Goal: Check status: Check status

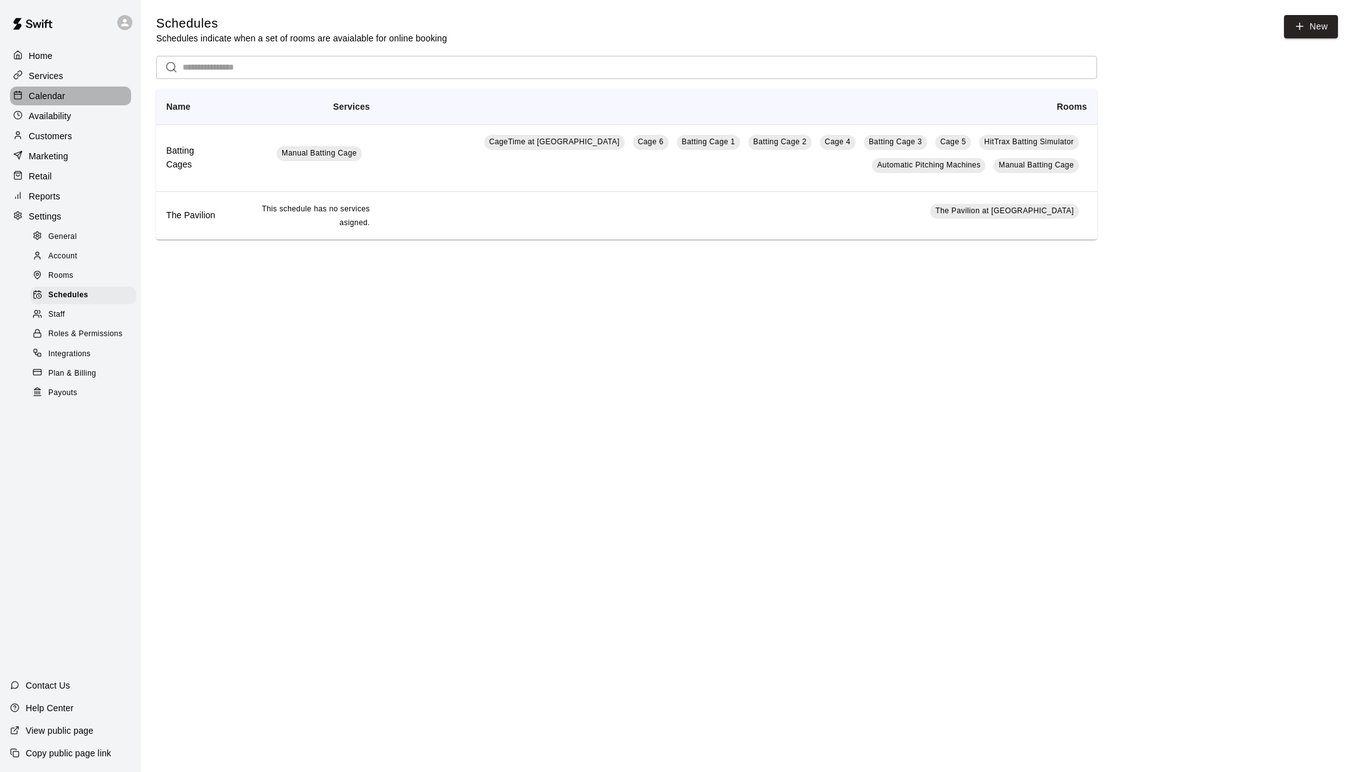
click at [50, 90] on p "Calendar" at bounding box center [47, 96] width 36 height 13
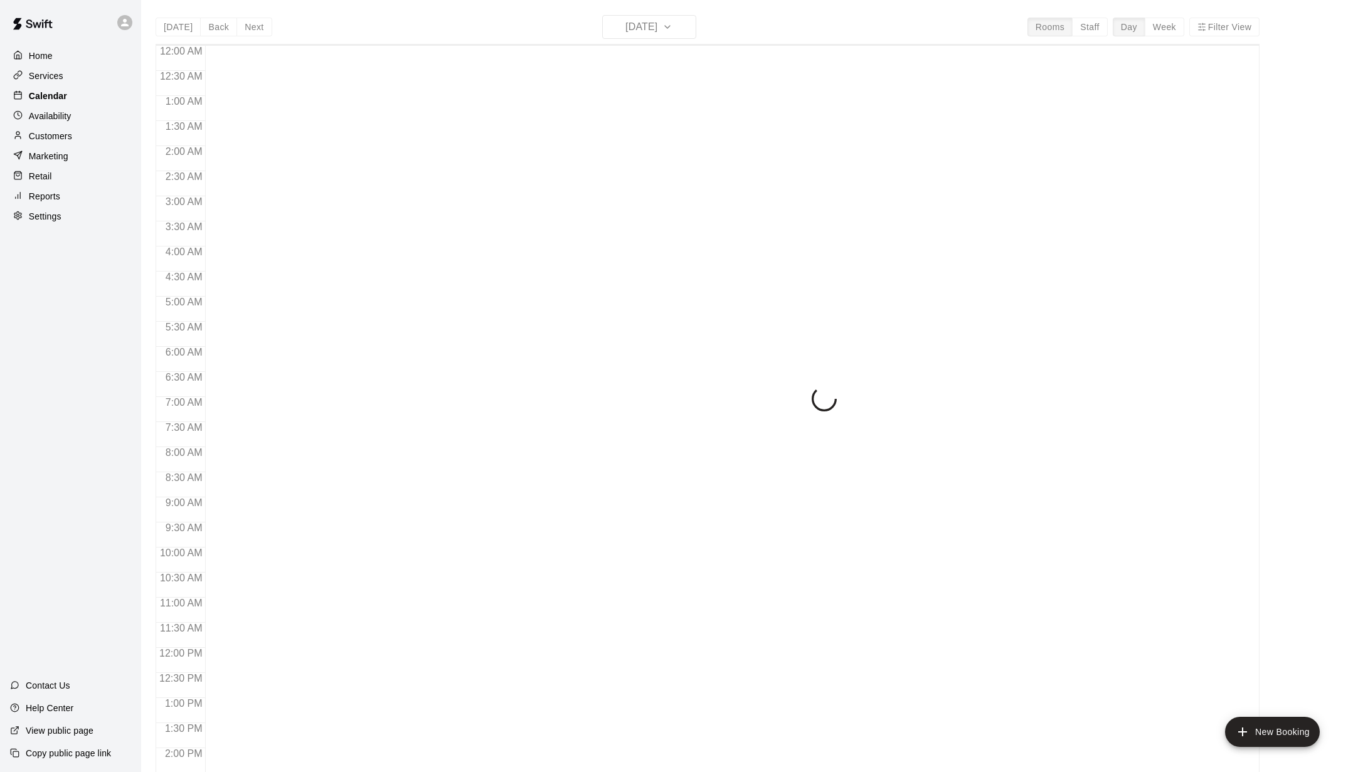
scroll to position [464, 0]
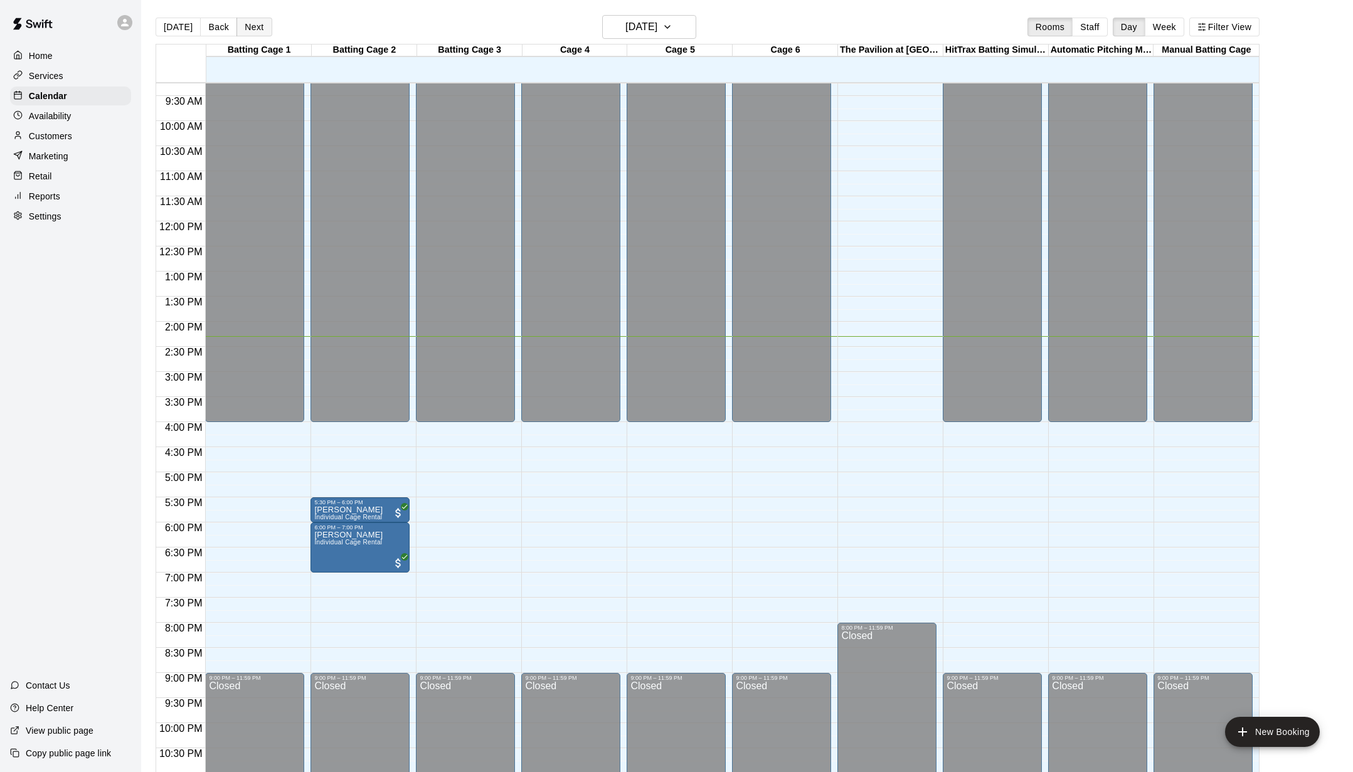
click at [256, 28] on button "Next" at bounding box center [253, 27] width 35 height 19
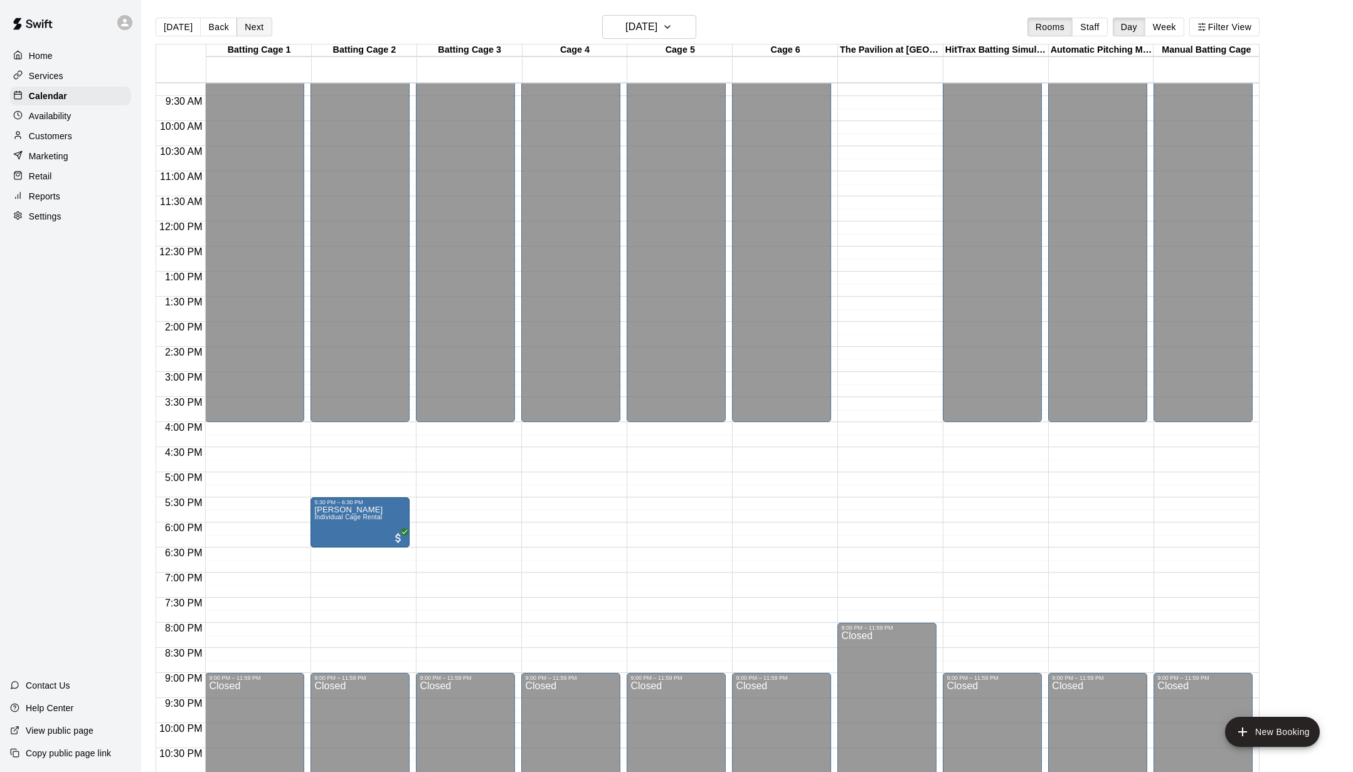
click at [256, 28] on button "Next" at bounding box center [253, 27] width 35 height 19
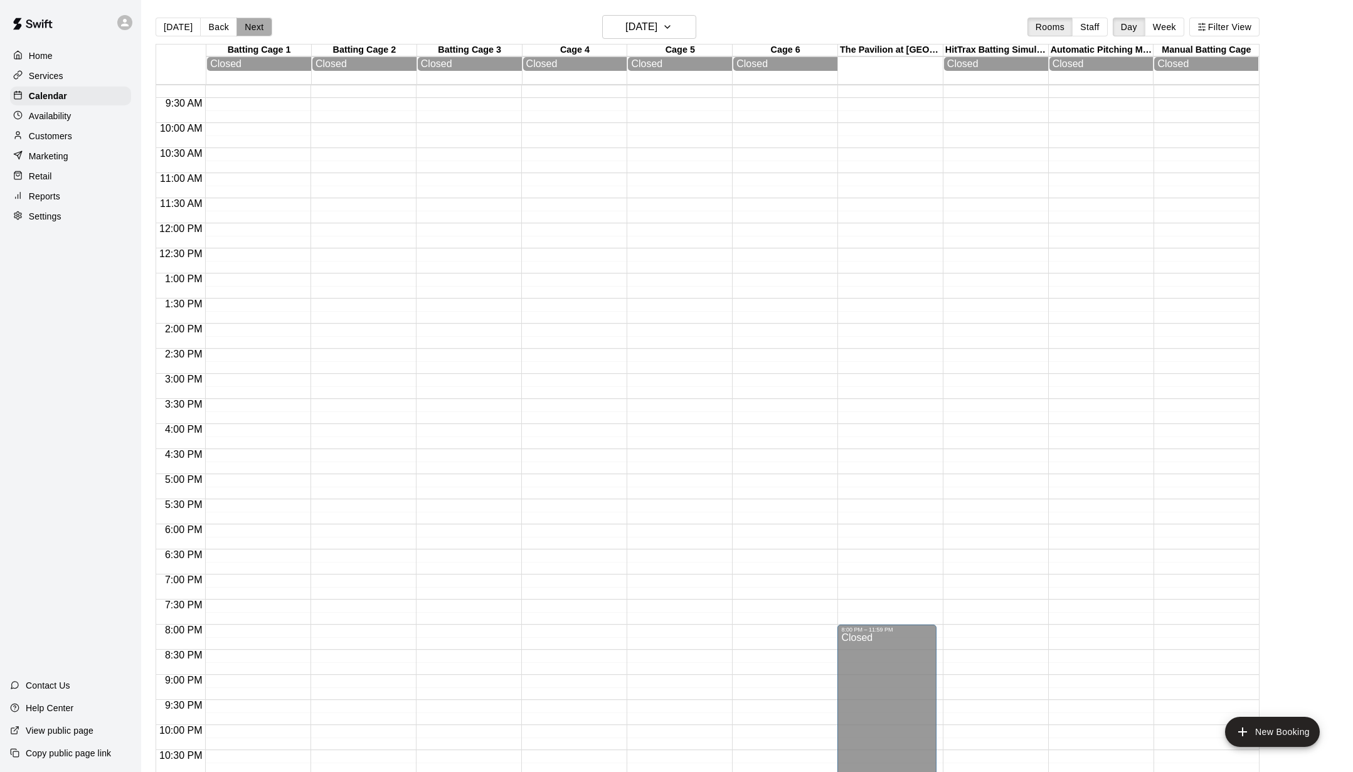
click at [243, 34] on button "Next" at bounding box center [253, 27] width 35 height 19
click at [243, 34] on div "[DATE] Back [DATE][DATE] Rooms Staff Day Week Filter View Batting Cage 1 15 Fri…" at bounding box center [708, 401] width 1104 height 772
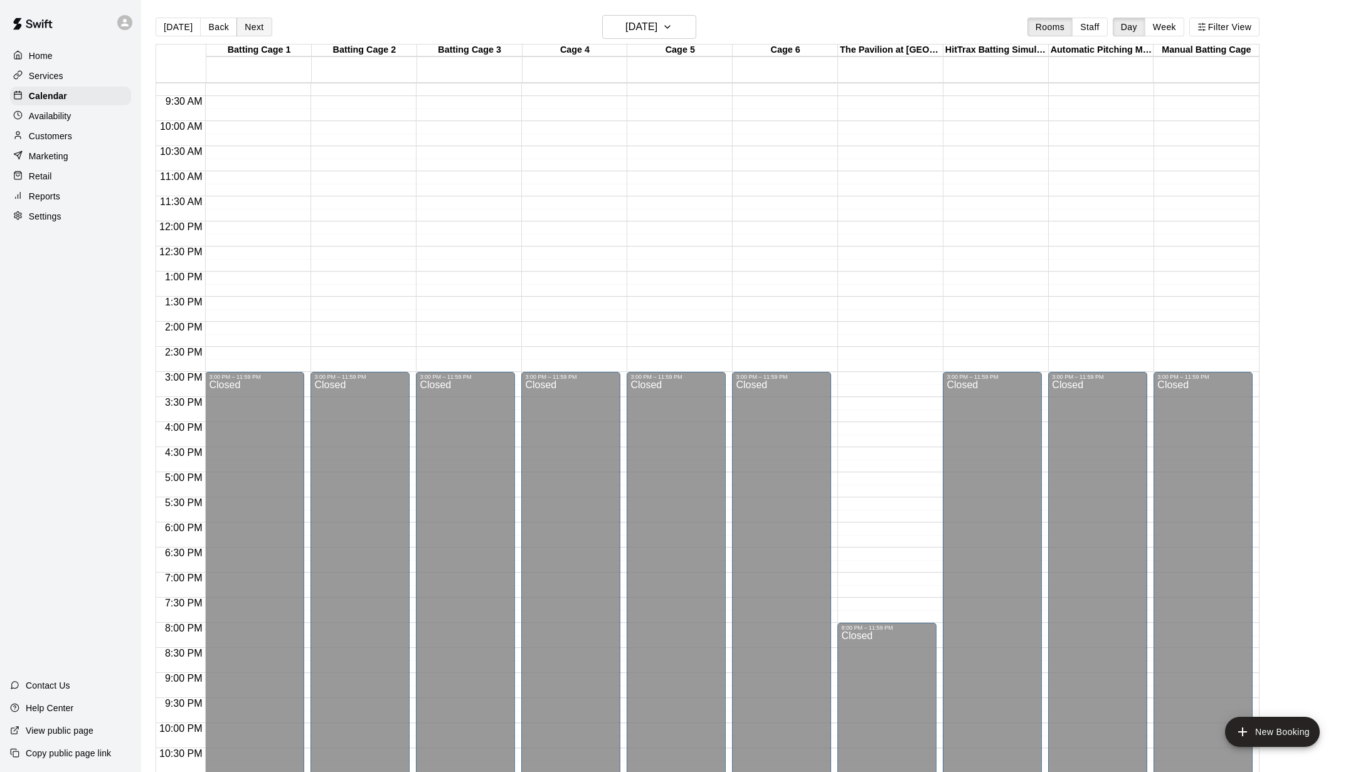
click at [245, 32] on button "Next" at bounding box center [253, 27] width 35 height 19
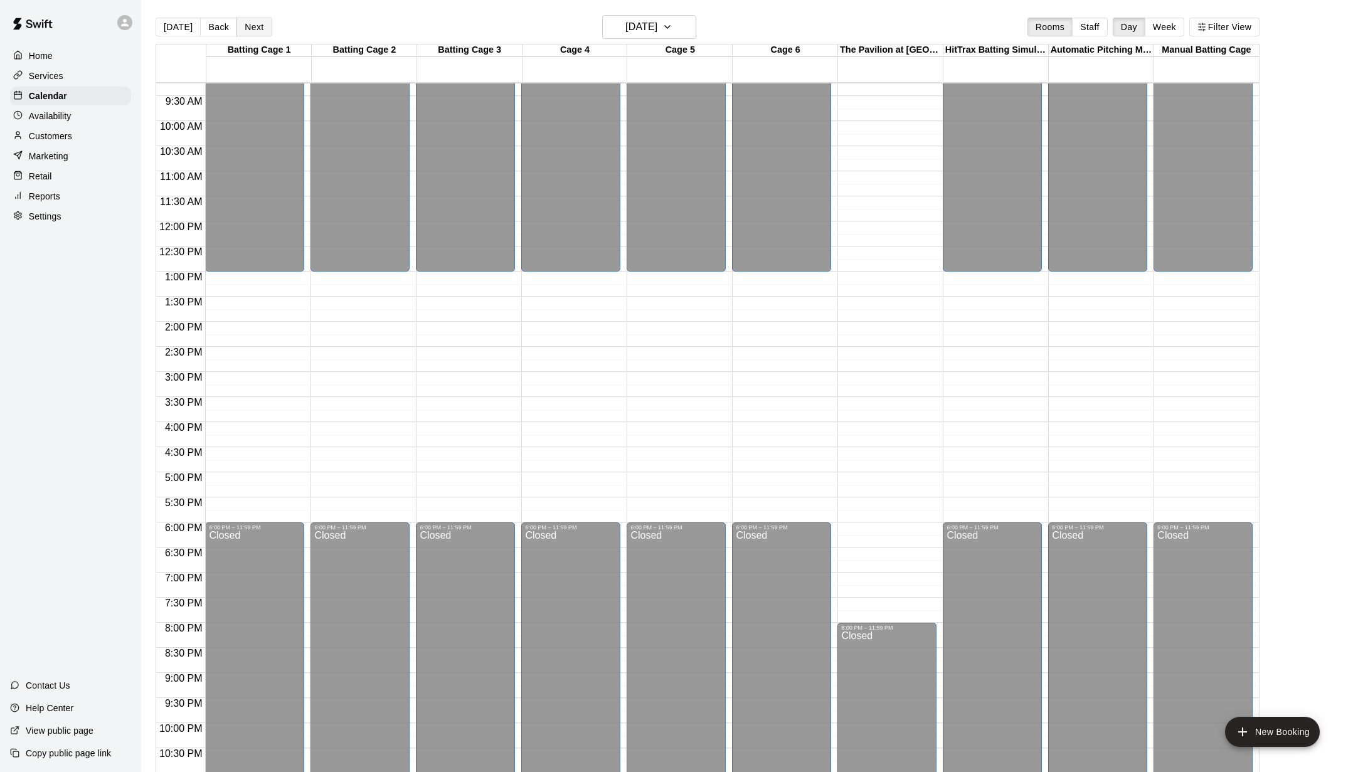
click at [245, 32] on button "Next" at bounding box center [253, 27] width 35 height 19
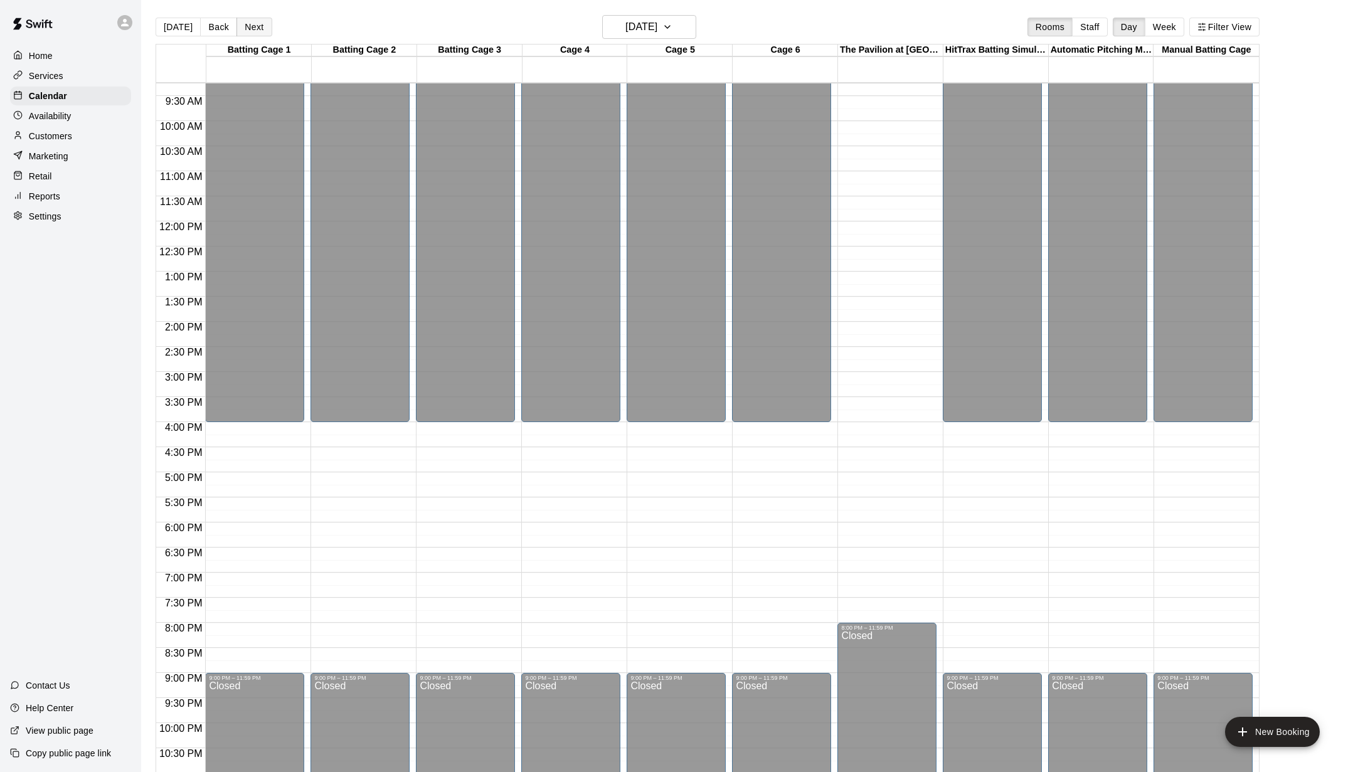
click at [245, 32] on button "Next" at bounding box center [253, 27] width 35 height 19
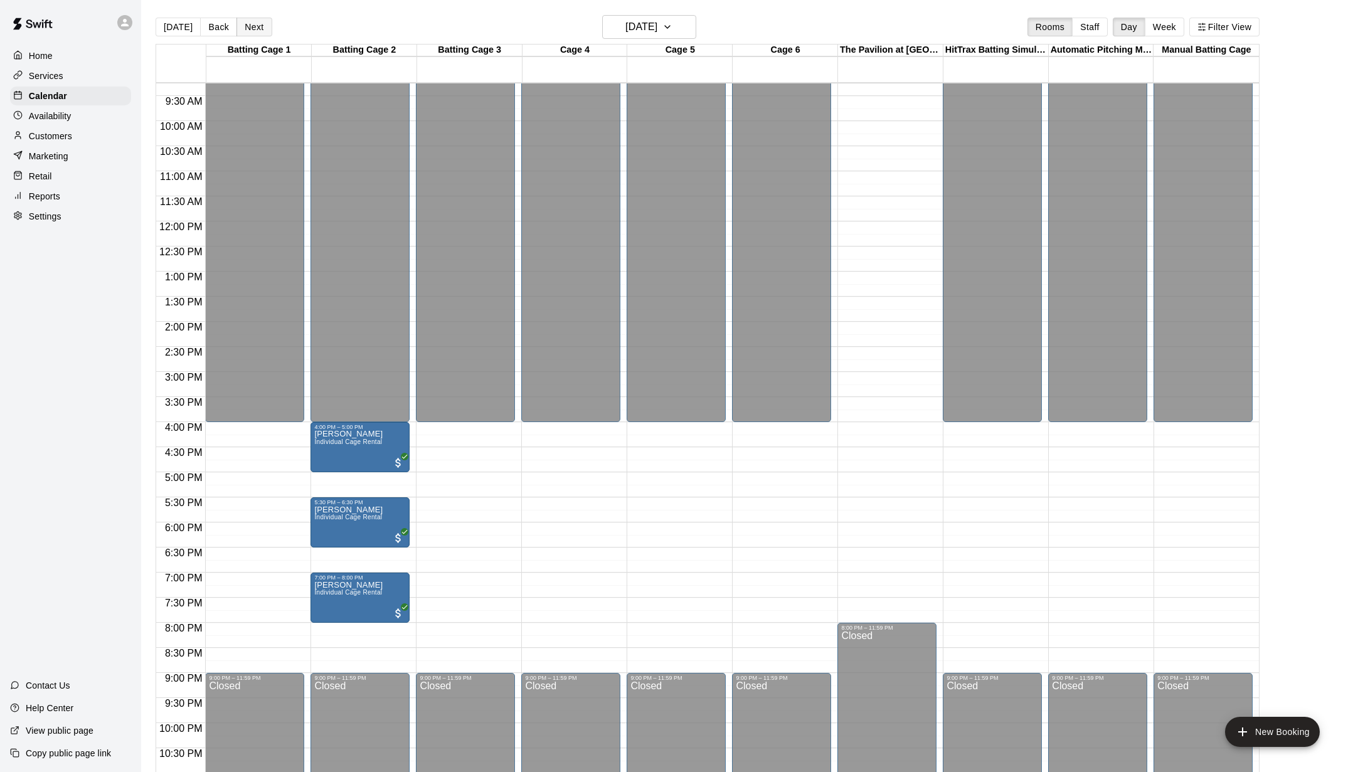
click at [247, 32] on button "Next" at bounding box center [253, 27] width 35 height 19
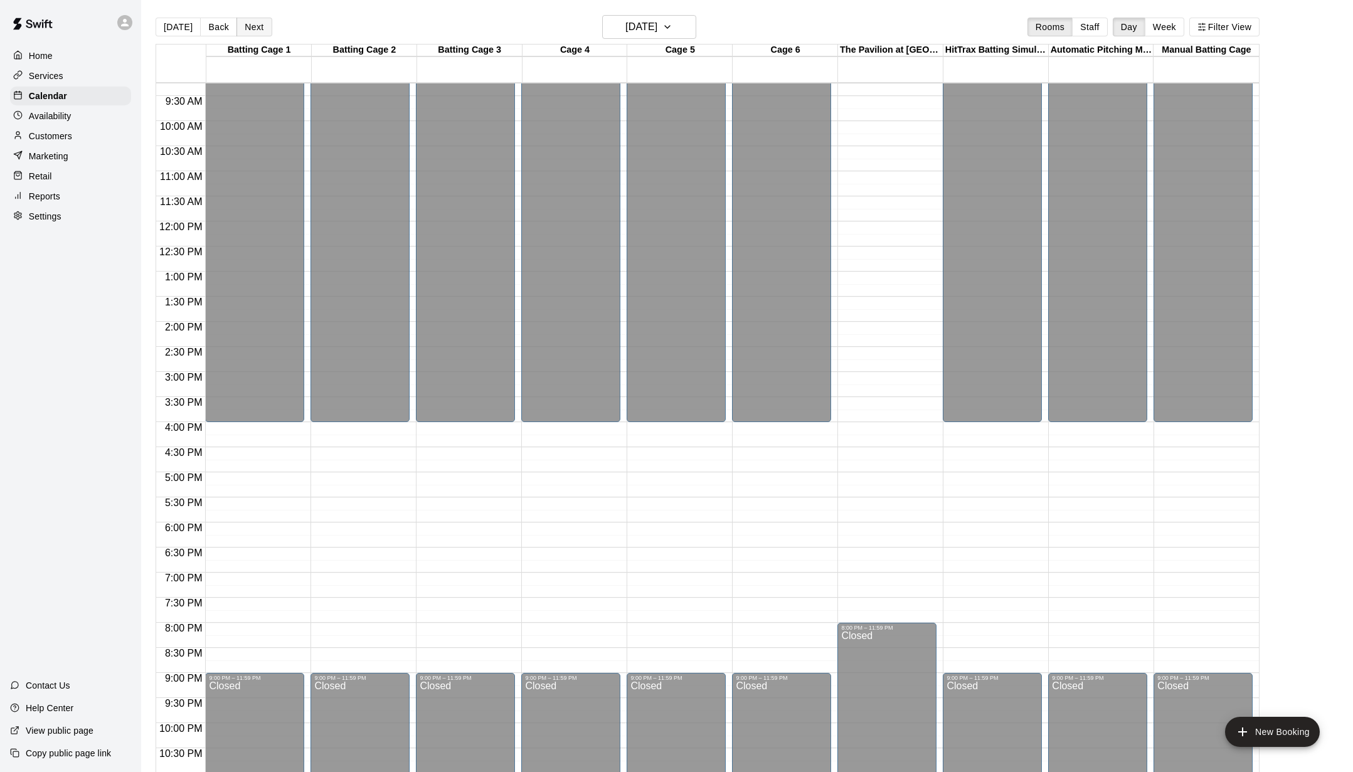
click at [249, 24] on button "Next" at bounding box center [253, 27] width 35 height 19
